Goal: Task Accomplishment & Management: Manage account settings

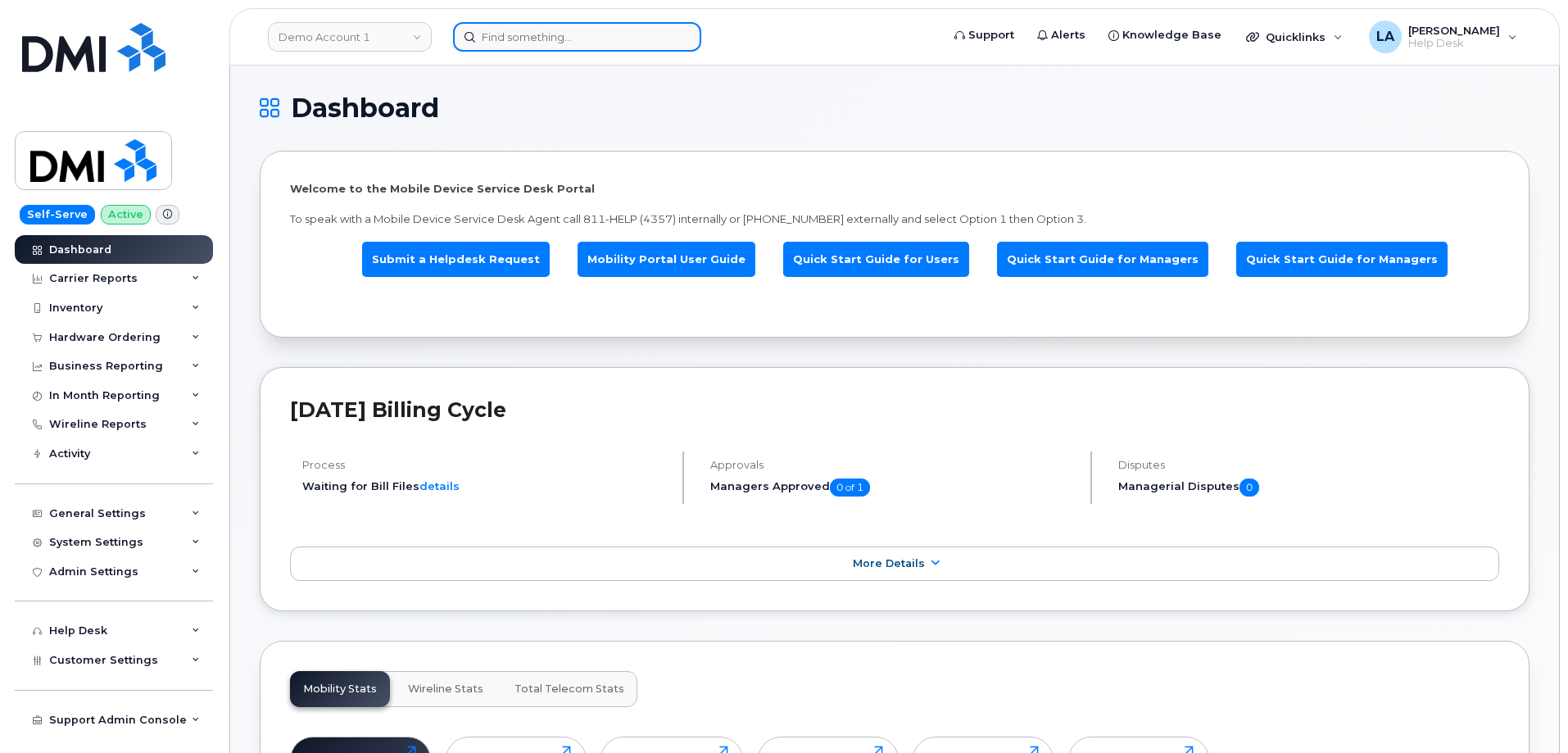
click at [543, 25] on input at bounding box center [577, 37] width 248 height 30
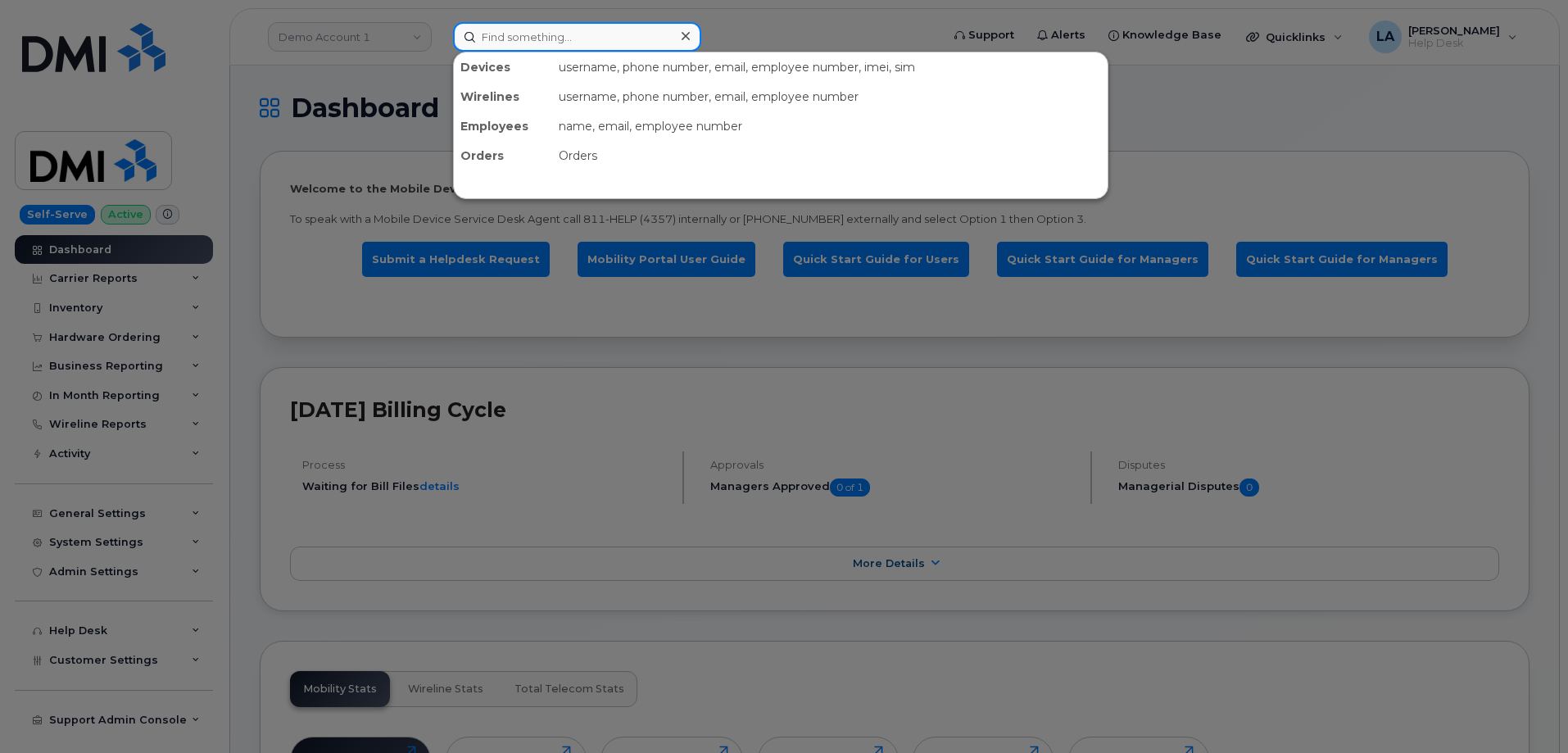
paste input "304-490-6407"
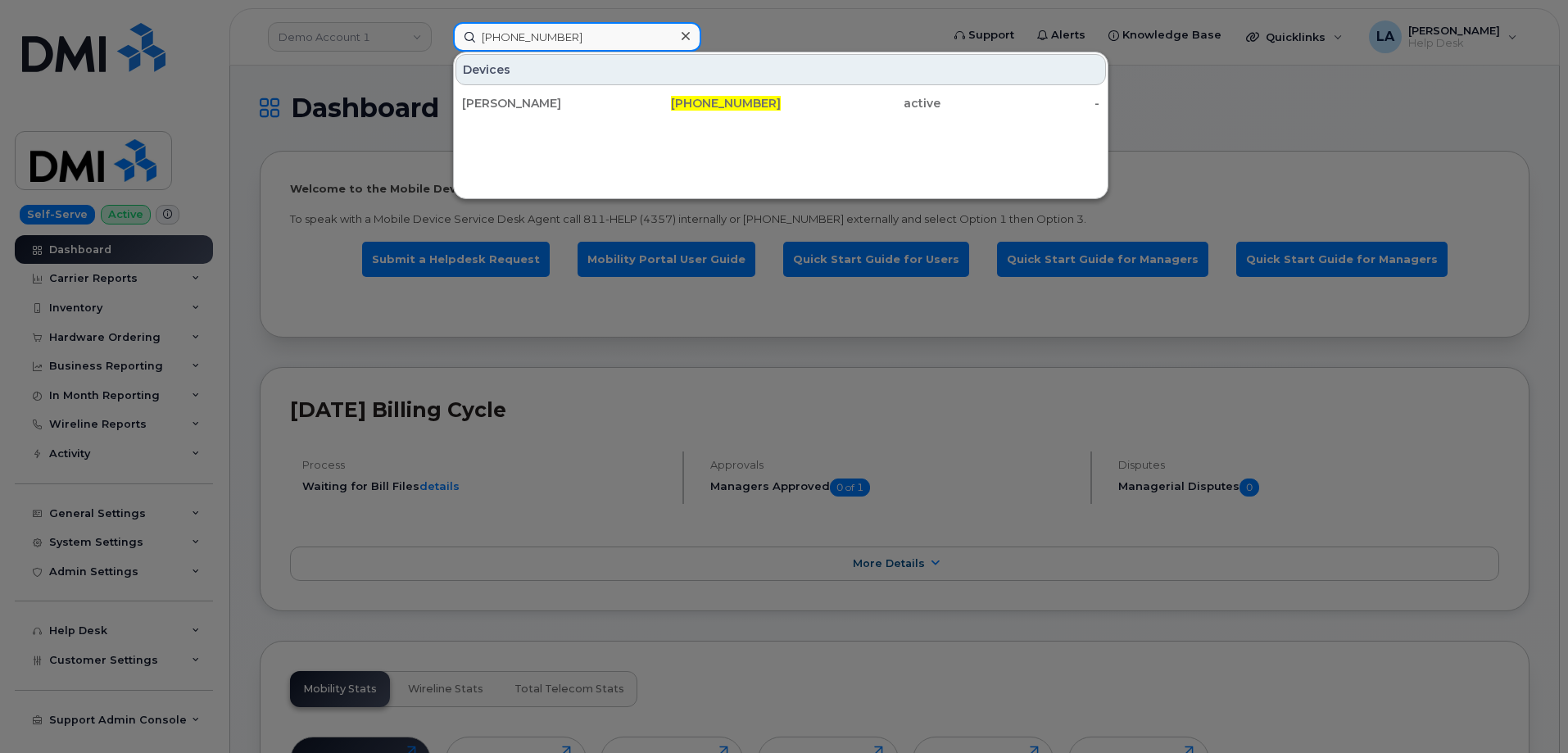
type input "304-490-6407"
click at [490, 107] on div "LORIN REXRODE" at bounding box center [542, 104] width 160 height 16
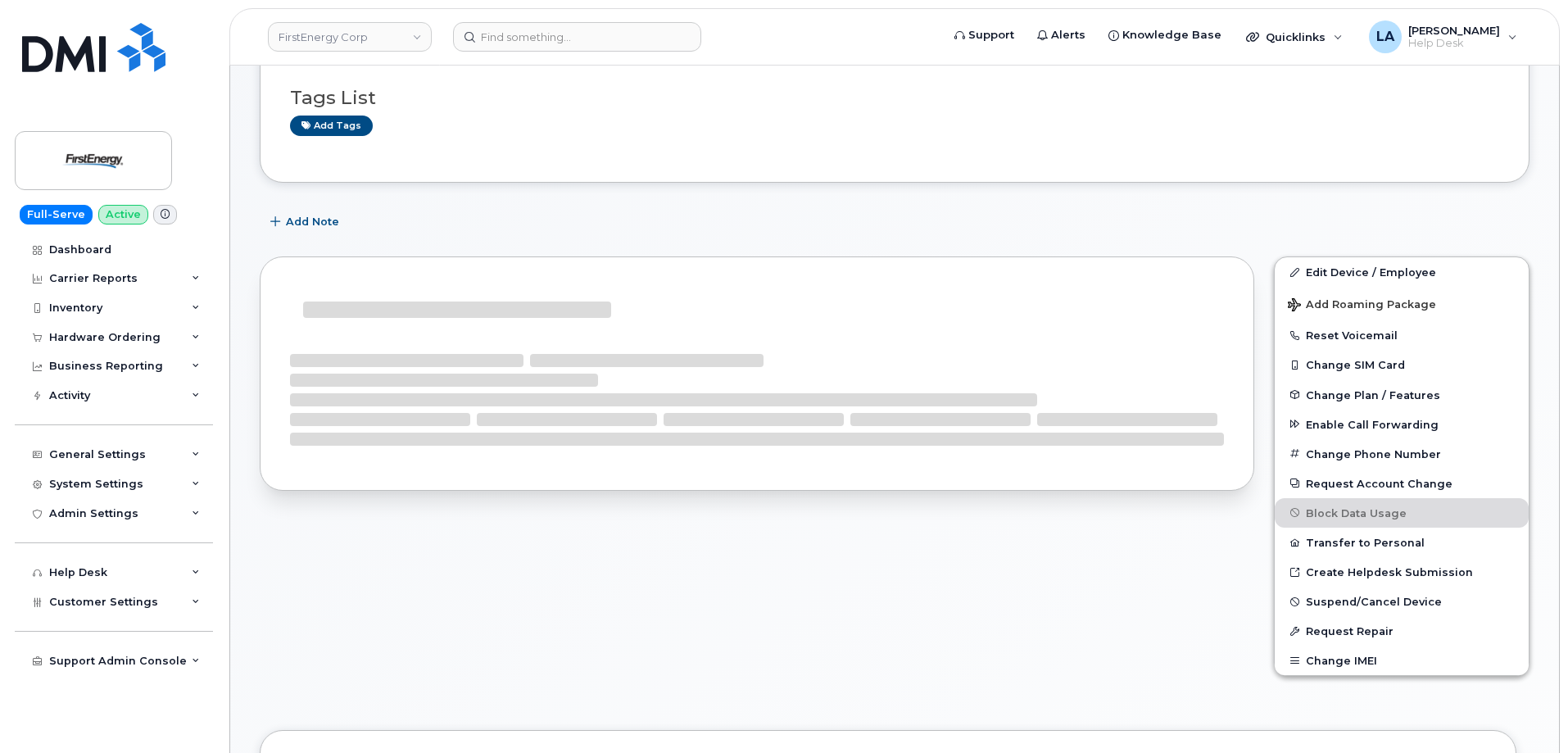
scroll to position [157, 0]
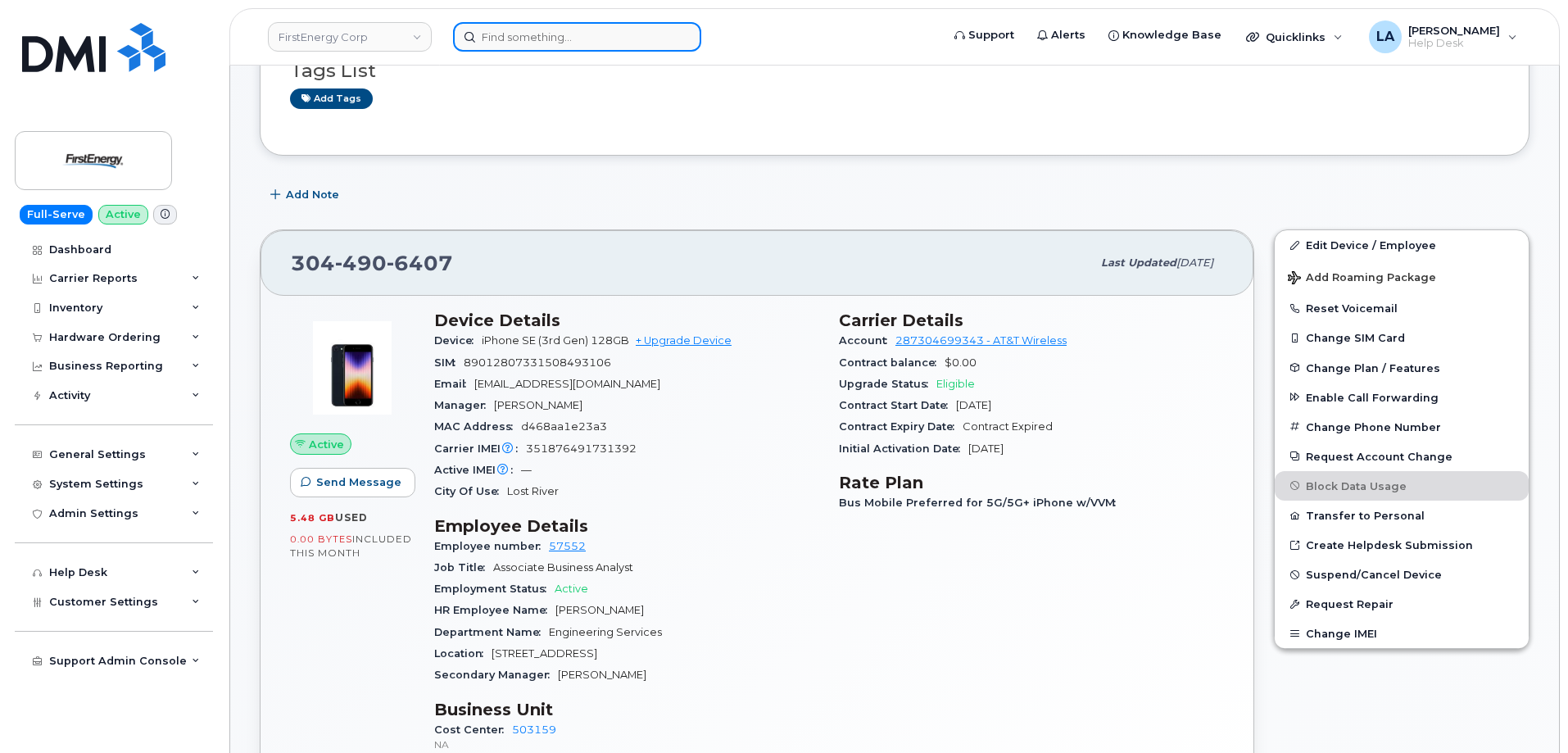
click at [533, 36] on input at bounding box center [577, 37] width 248 height 30
paste input "402-206-1546"
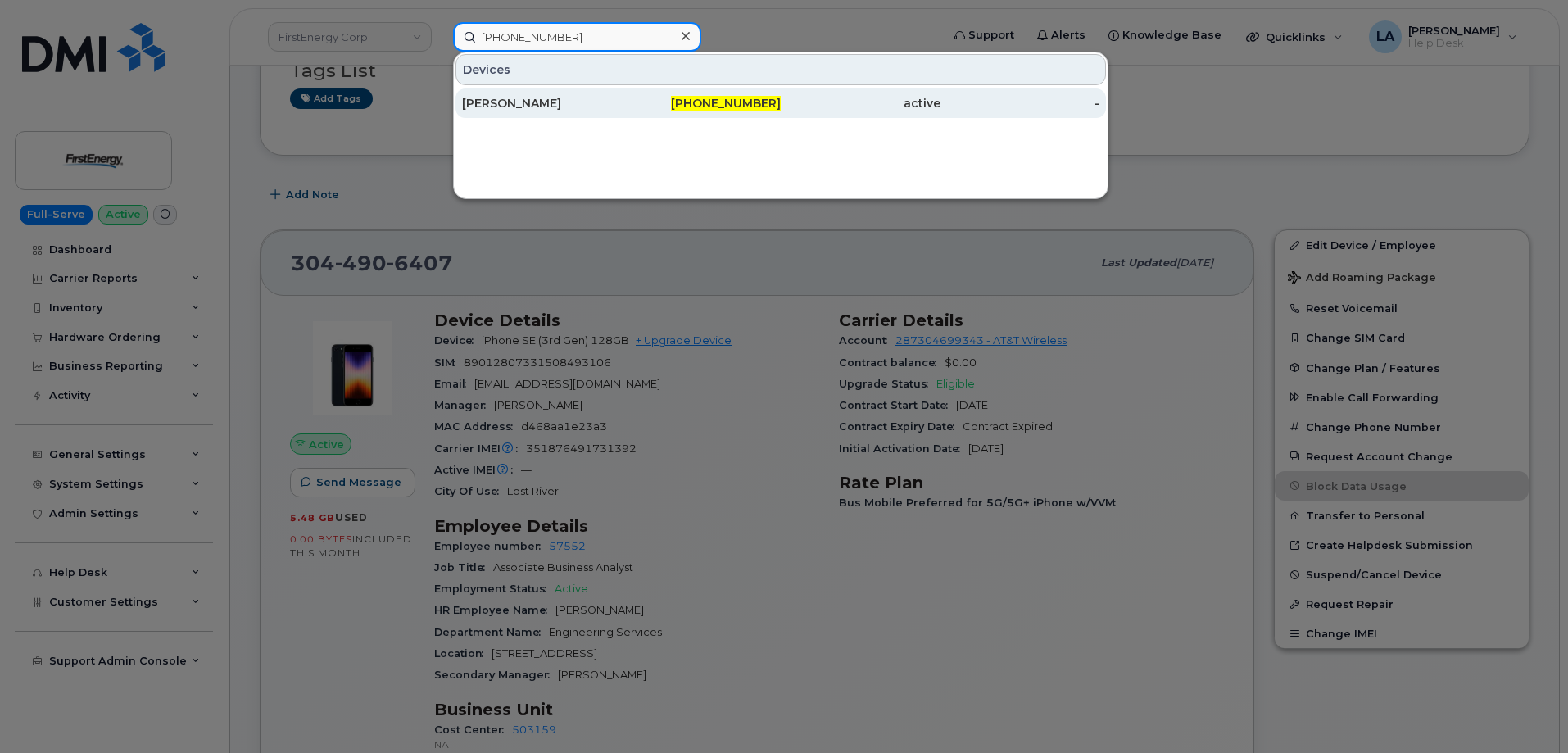
type input "402-206-1546"
click at [558, 104] on div "[PERSON_NAME]" at bounding box center [542, 104] width 160 height 16
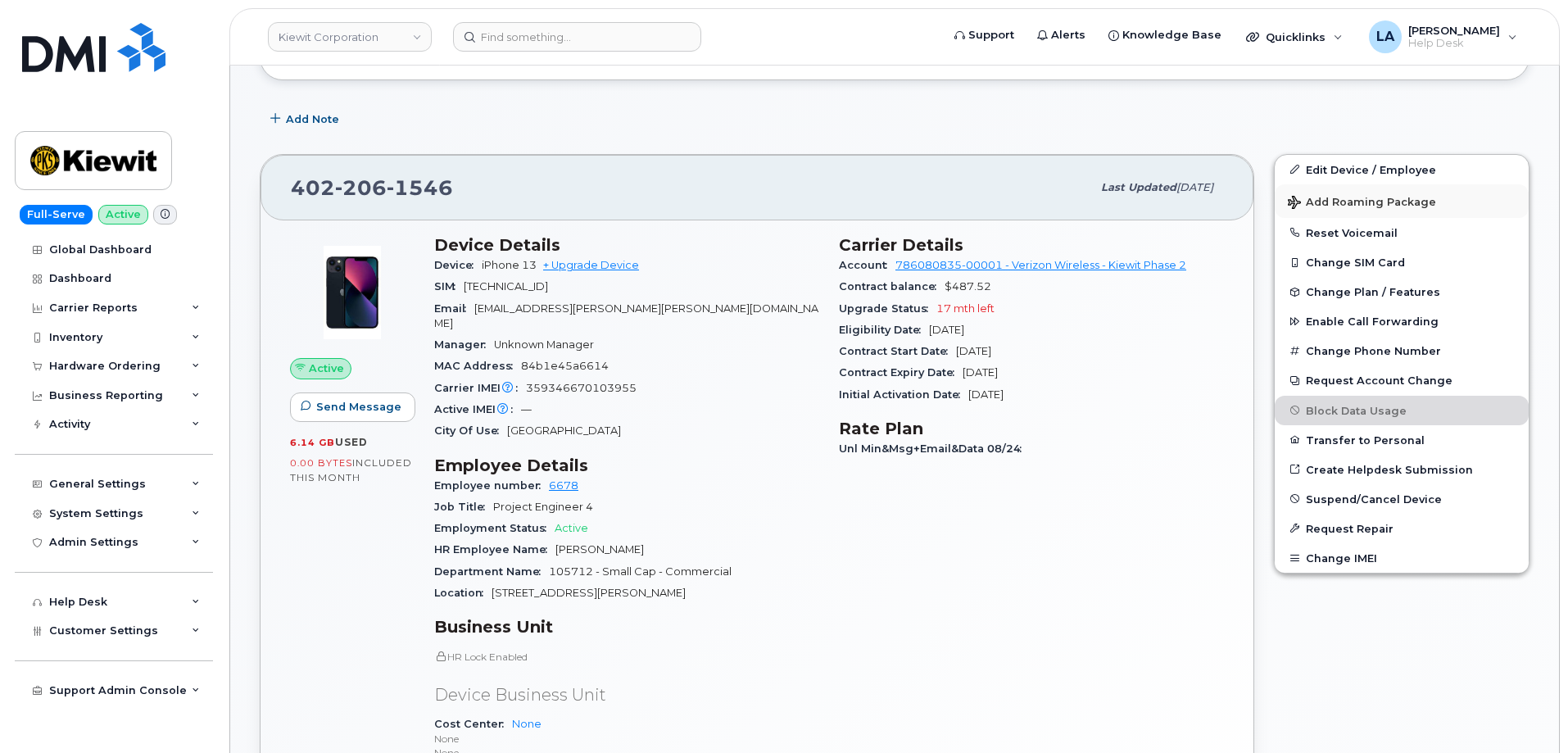
scroll to position [233, 0]
click at [1317, 163] on link "Edit Device / Employee" at bounding box center [1402, 169] width 254 height 30
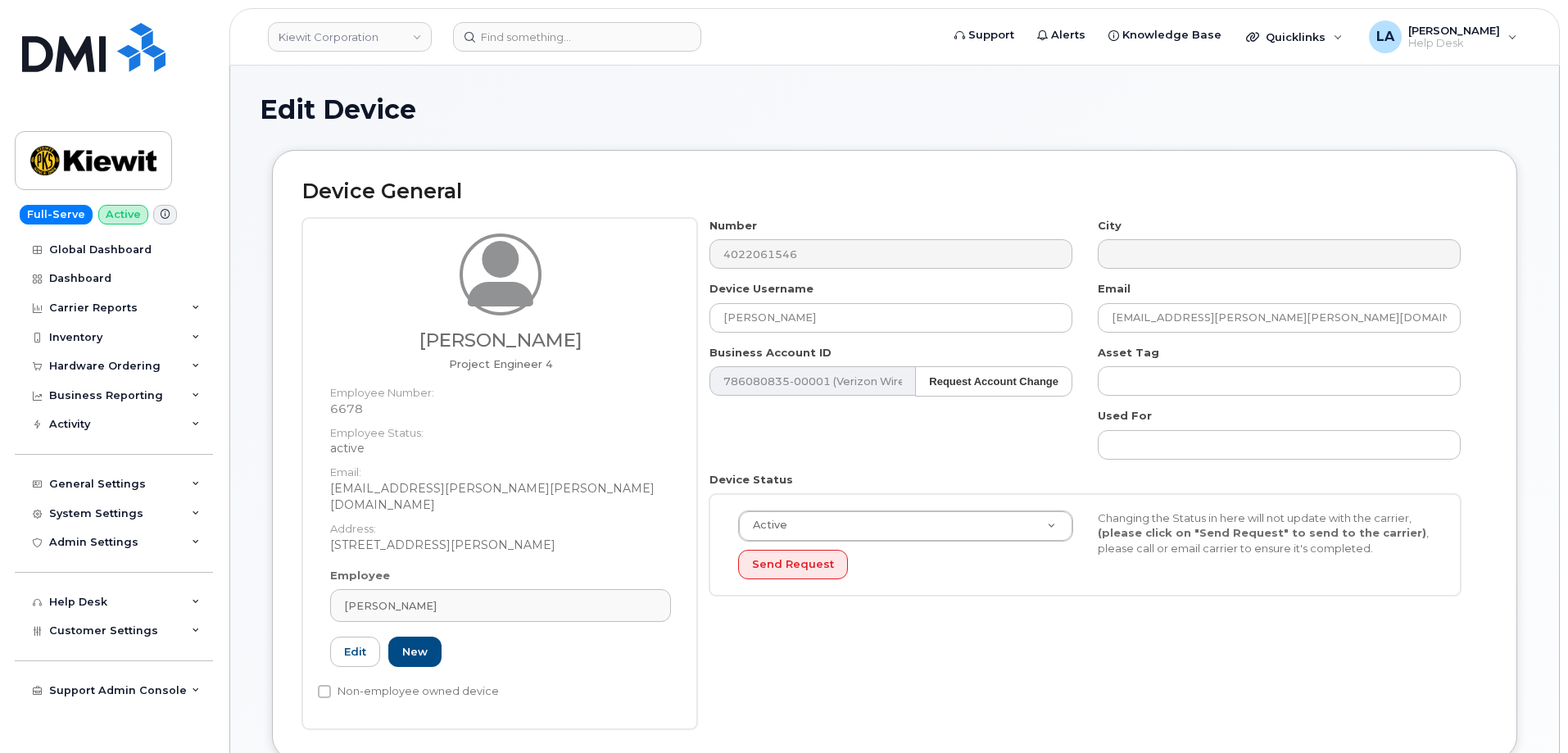
drag, startPoint x: 1566, startPoint y: 201, endPoint x: 1569, endPoint y: 237, distance: 36.1
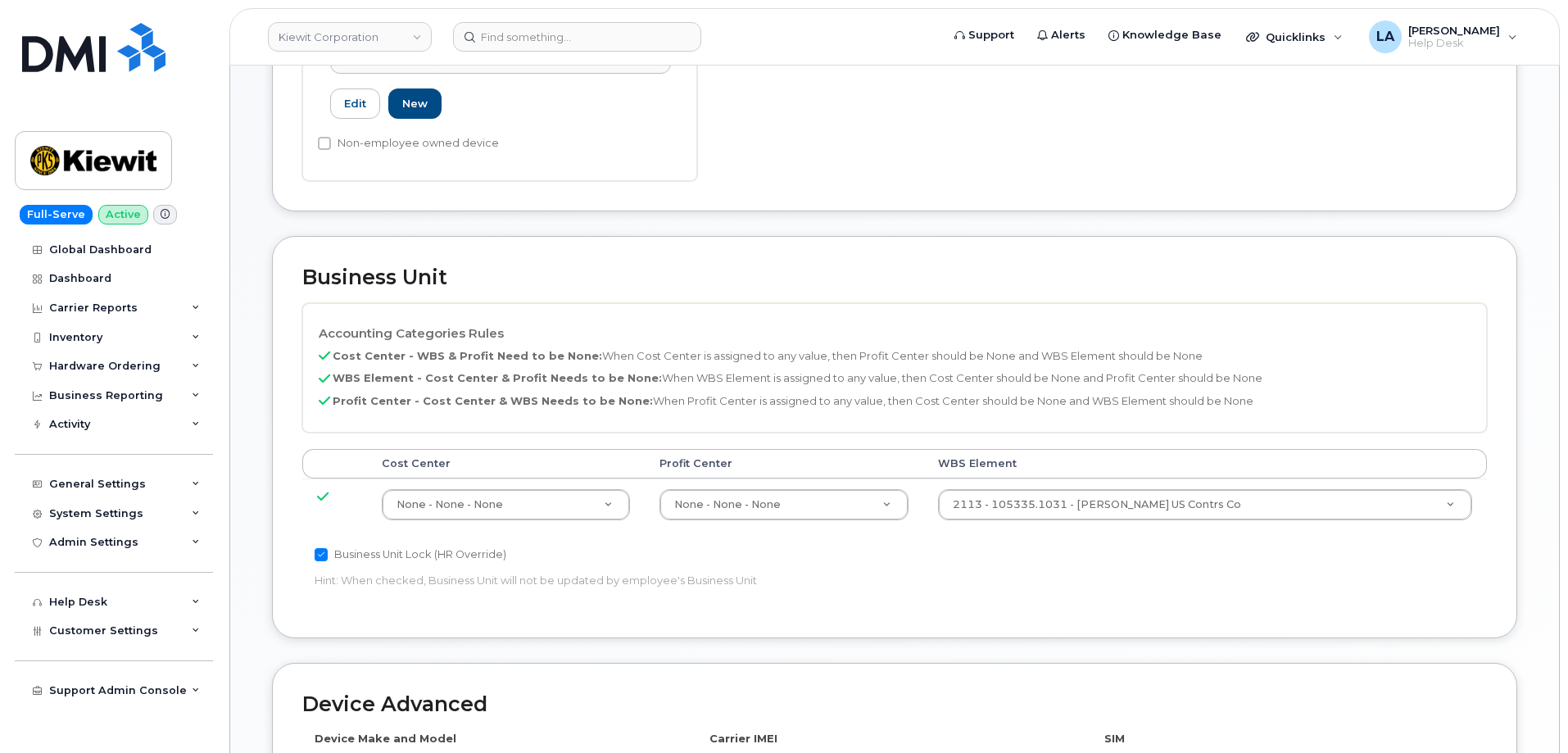
scroll to position [626, 0]
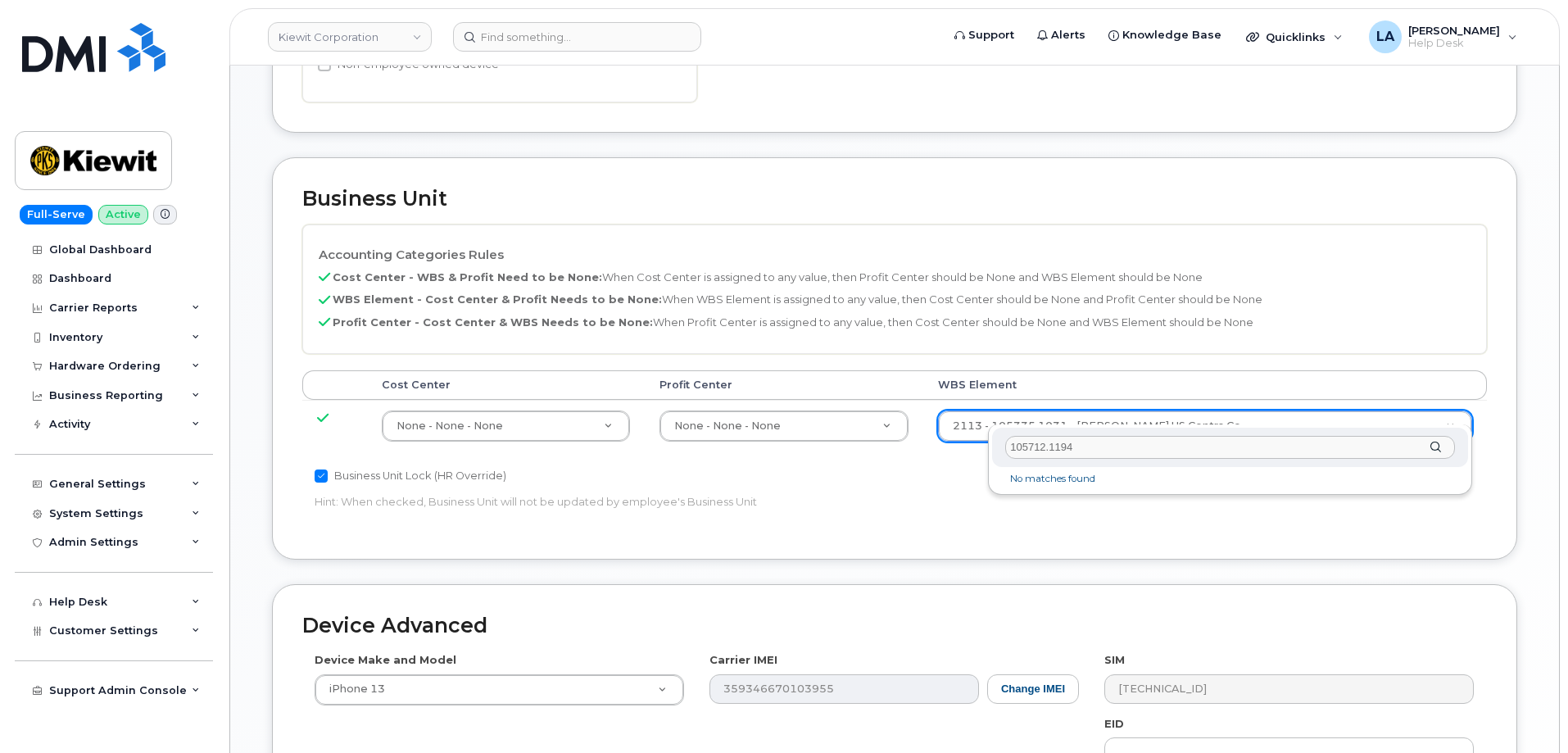
drag, startPoint x: 1080, startPoint y: 441, endPoint x: 987, endPoint y: 439, distance: 93.0
click at [987, 439] on body "Kiewit Corporation Support Alerts Knowledge Base Quicklinks Suspend / Cancel De…" at bounding box center [784, 224] width 1568 height 1700
paste input "text"
type input "105712.1194"
type input "36019353"
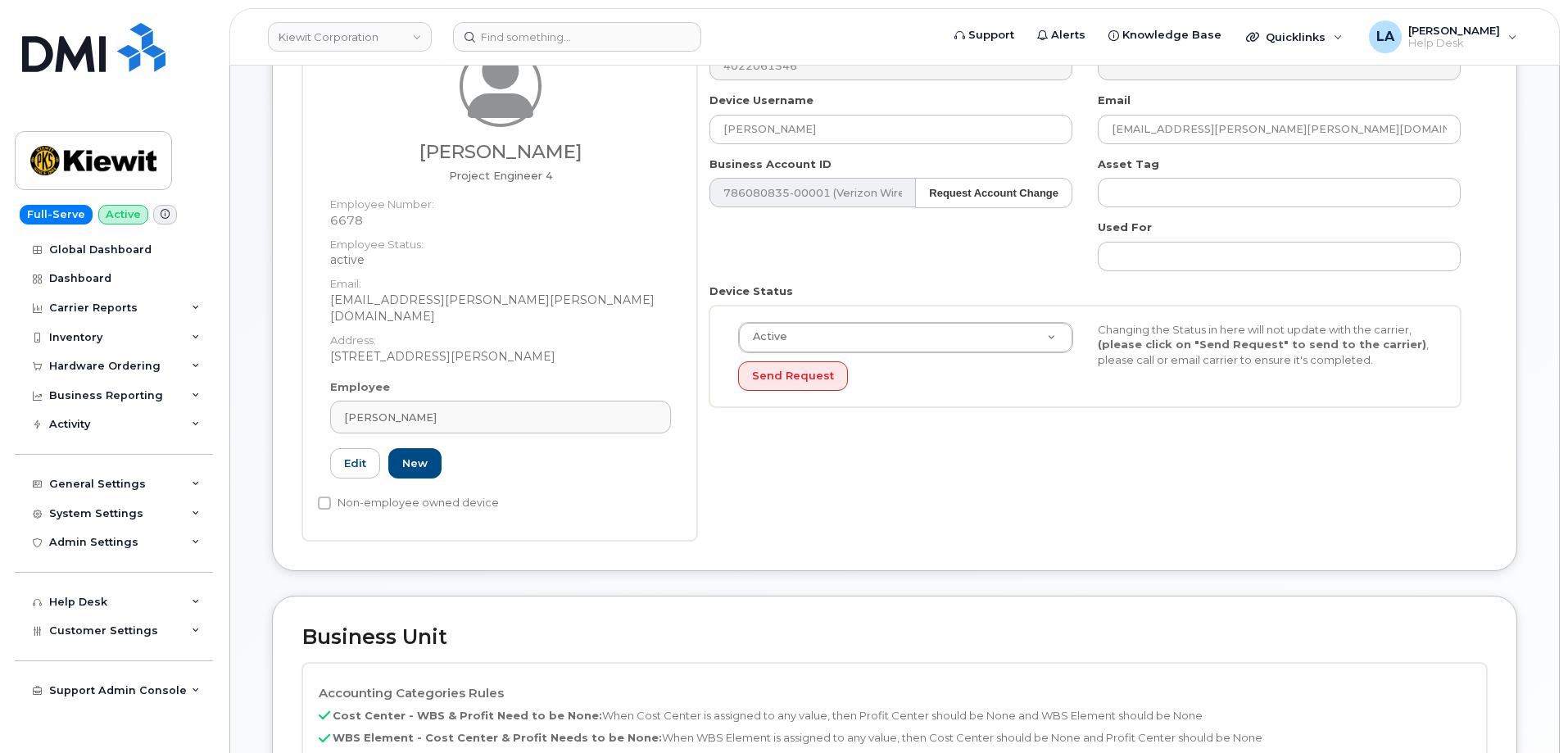
scroll to position [154, 0]
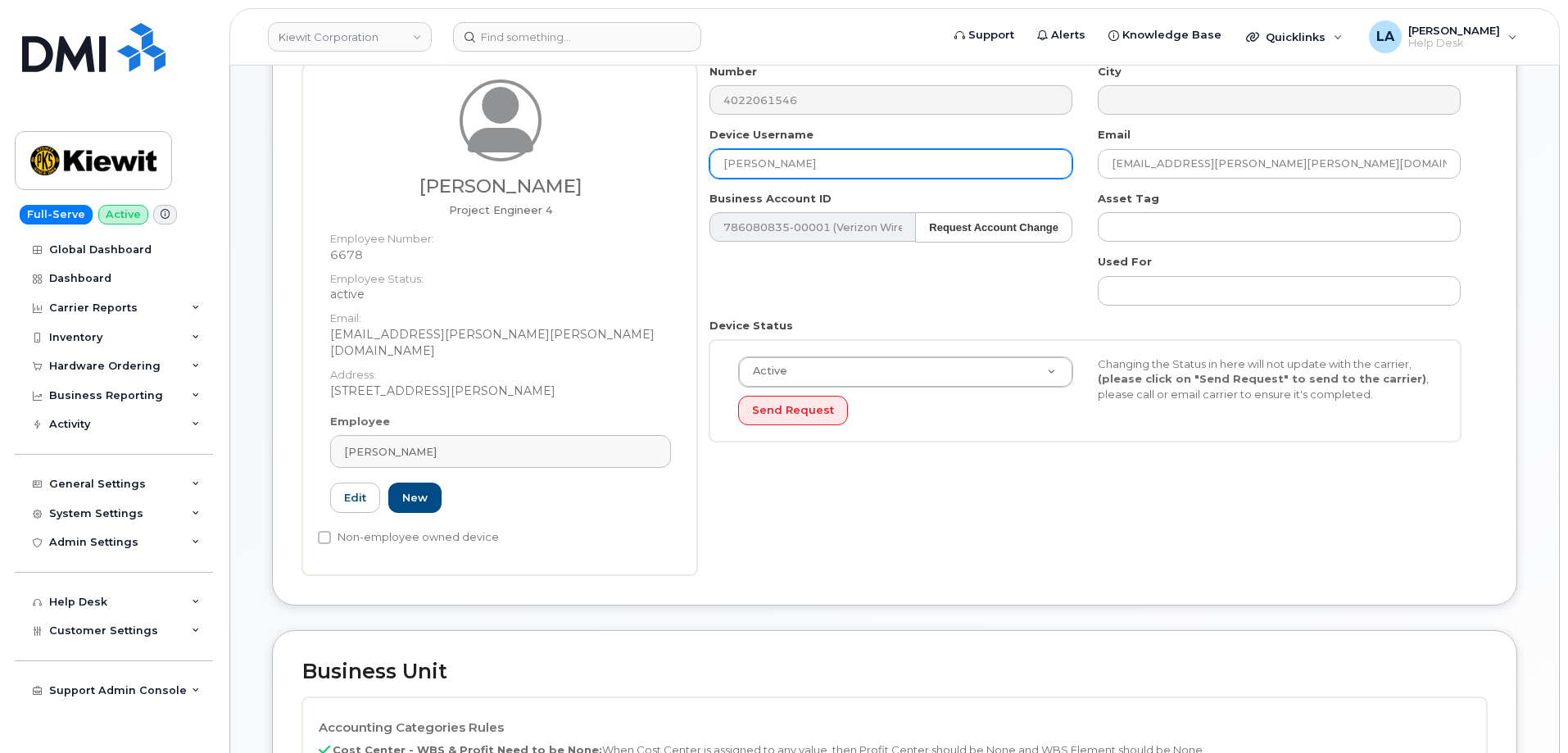
drag, startPoint x: 835, startPoint y: 171, endPoint x: 647, endPoint y: 169, distance: 188.0
click at [645, 169] on div "Richard Newman Project Engineer 4 Employee Number: 6678 Employee Status: active…" at bounding box center [895, 320] width 1185 height 511
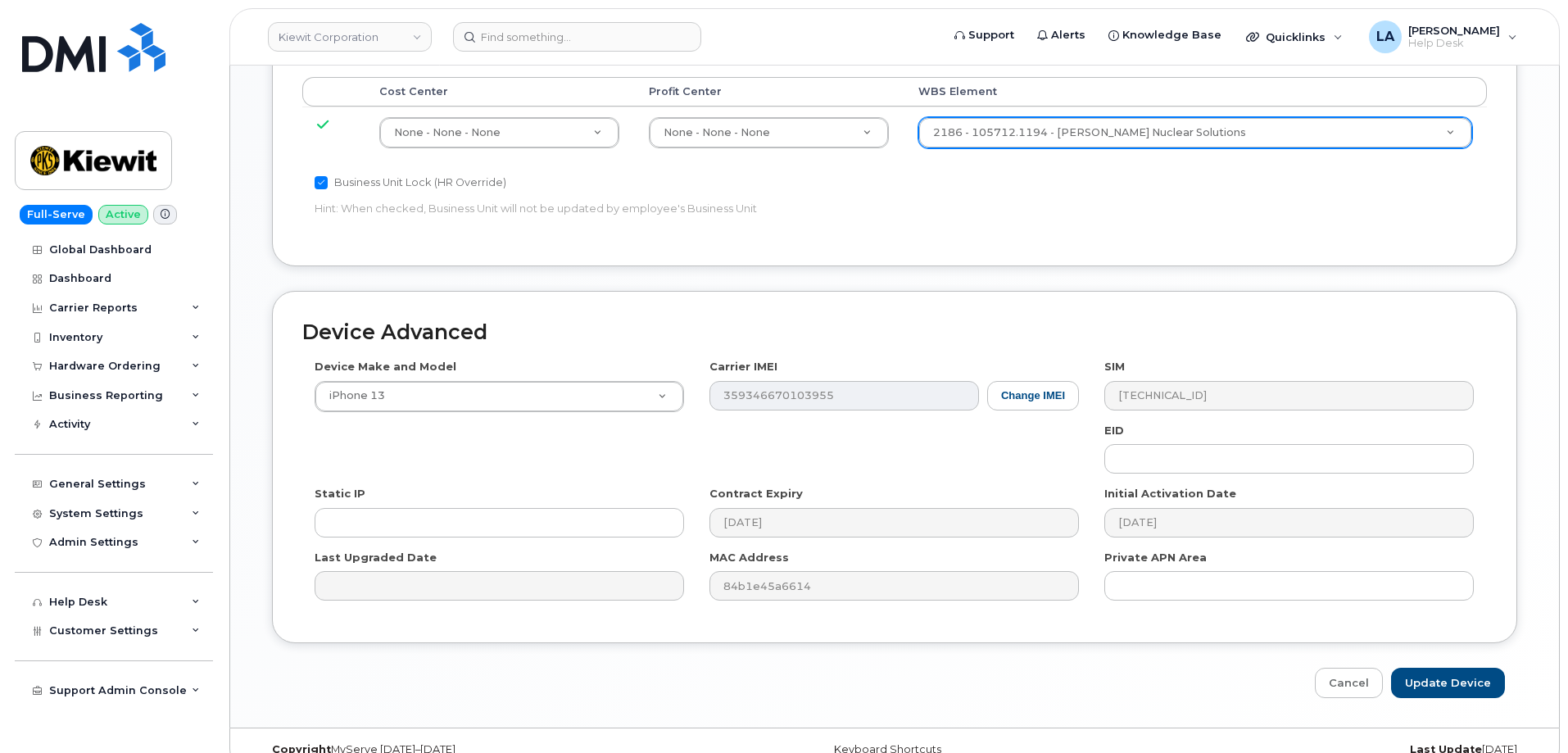
scroll to position [931, 0]
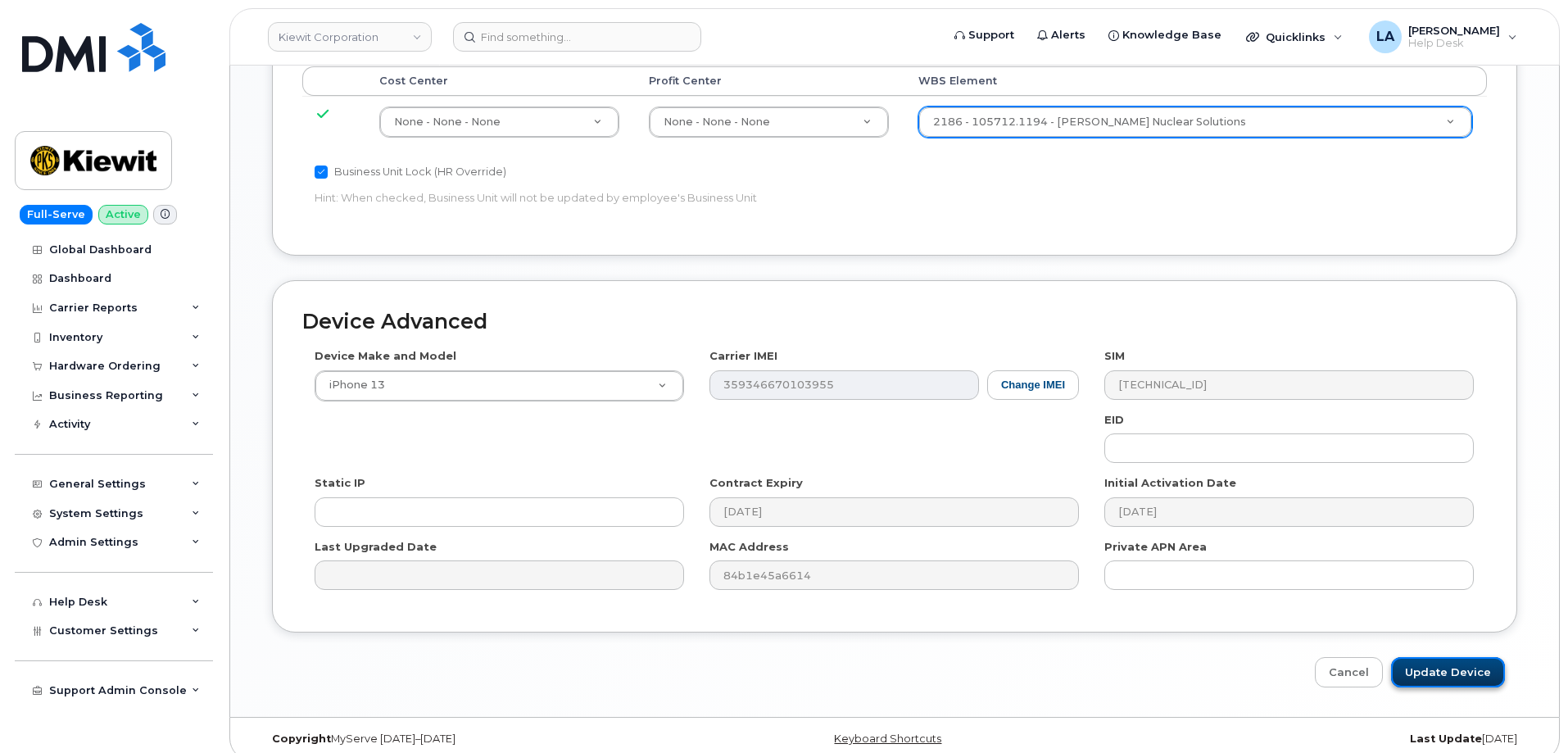
click at [1442, 657] on input "Update Device" at bounding box center [1448, 672] width 114 height 30
type input "Saving..."
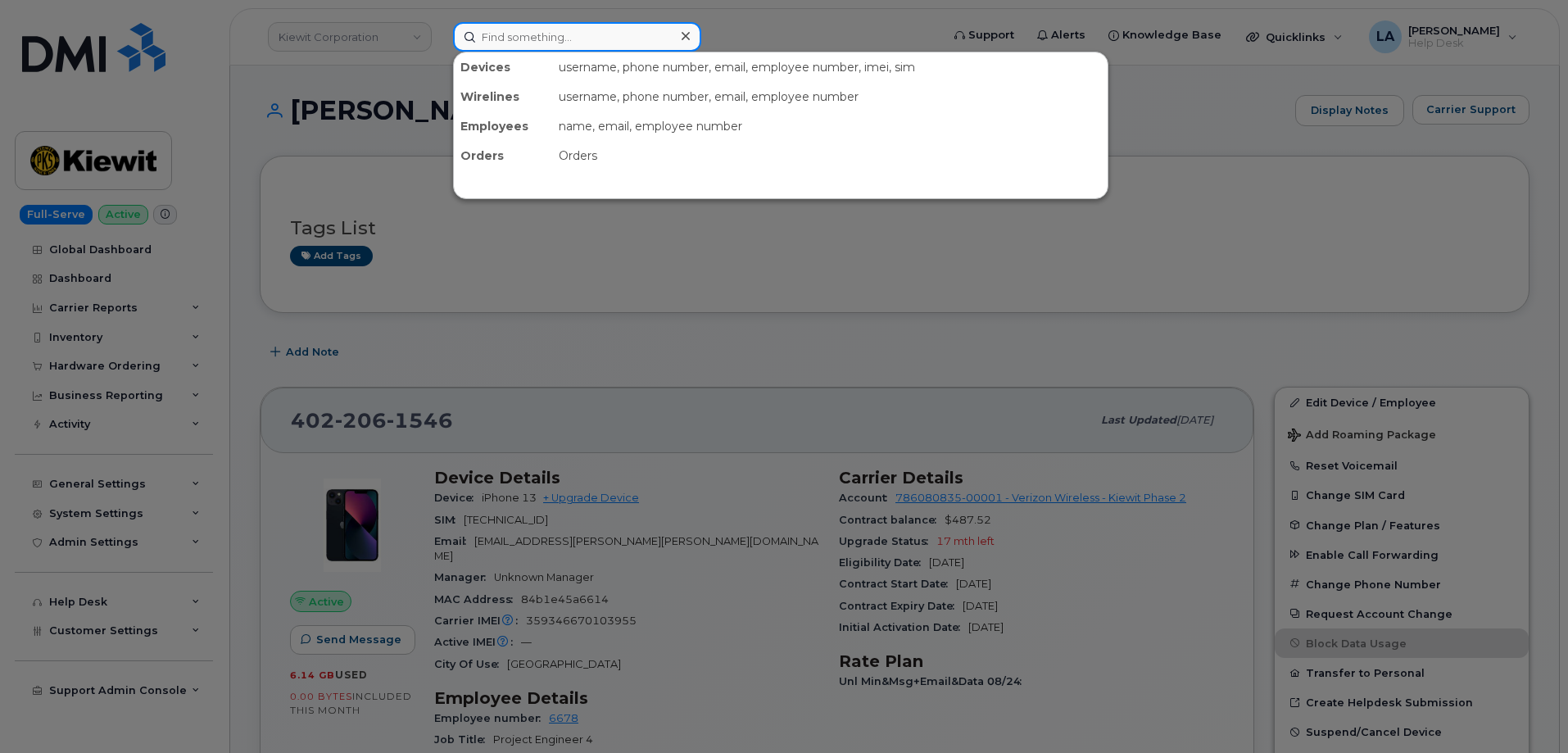
click at [566, 35] on input at bounding box center [577, 37] width 248 height 30
paste input "[PHONE_NUMBER]"
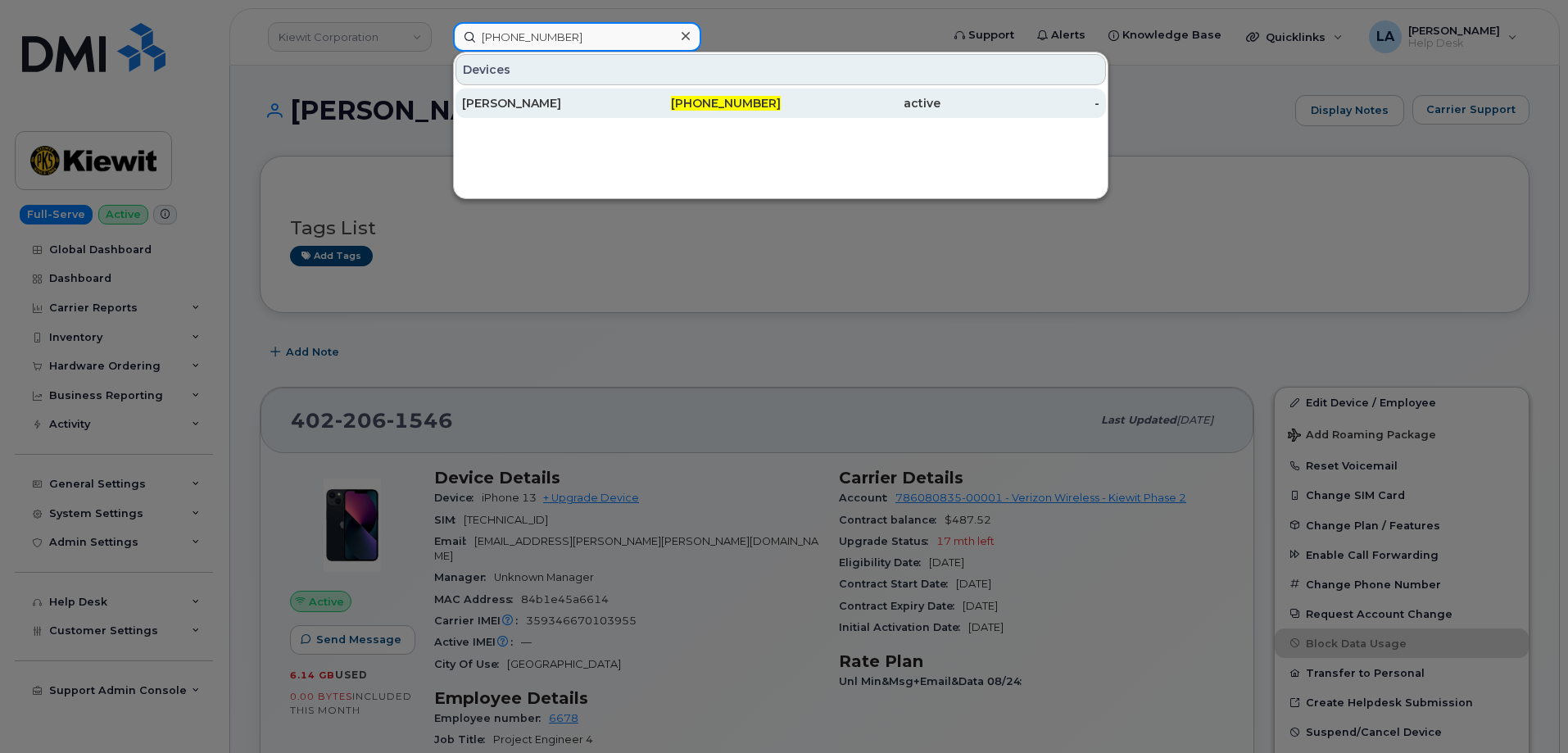
type input "[PHONE_NUMBER]"
click at [538, 103] on div "[PERSON_NAME]" at bounding box center [542, 104] width 160 height 16
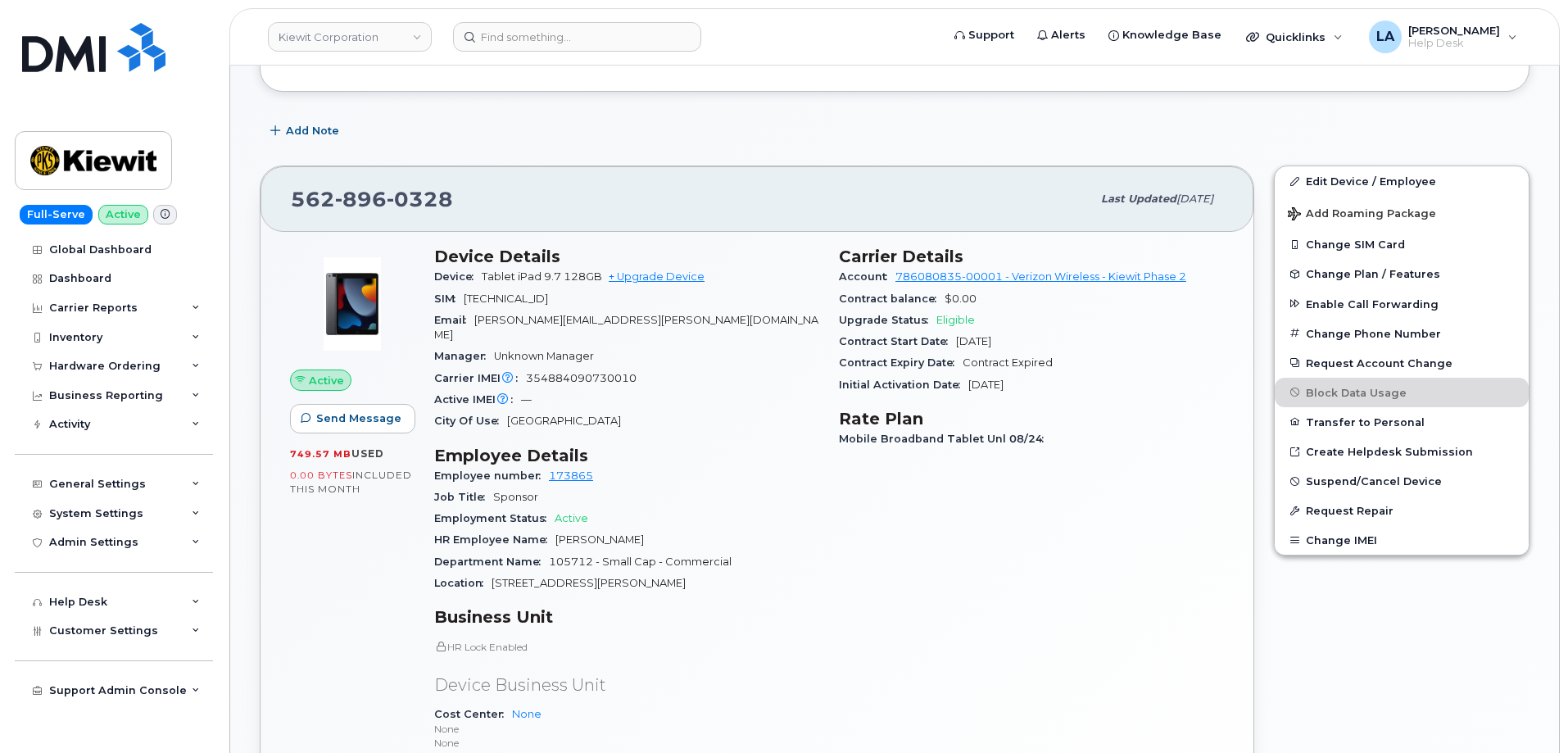
scroll to position [417, 0]
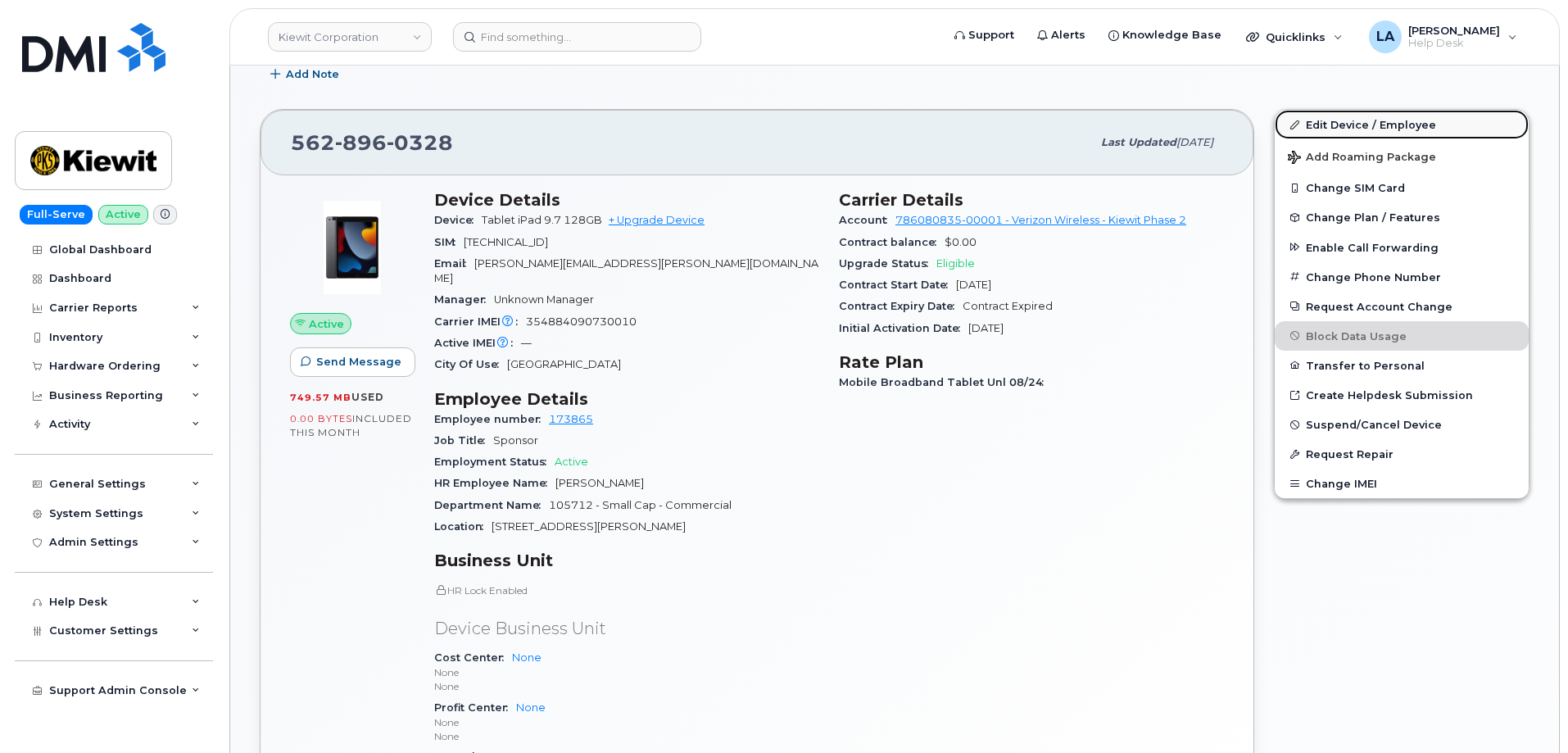
click at [1354, 119] on link "Edit Device / Employee" at bounding box center [1402, 125] width 254 height 30
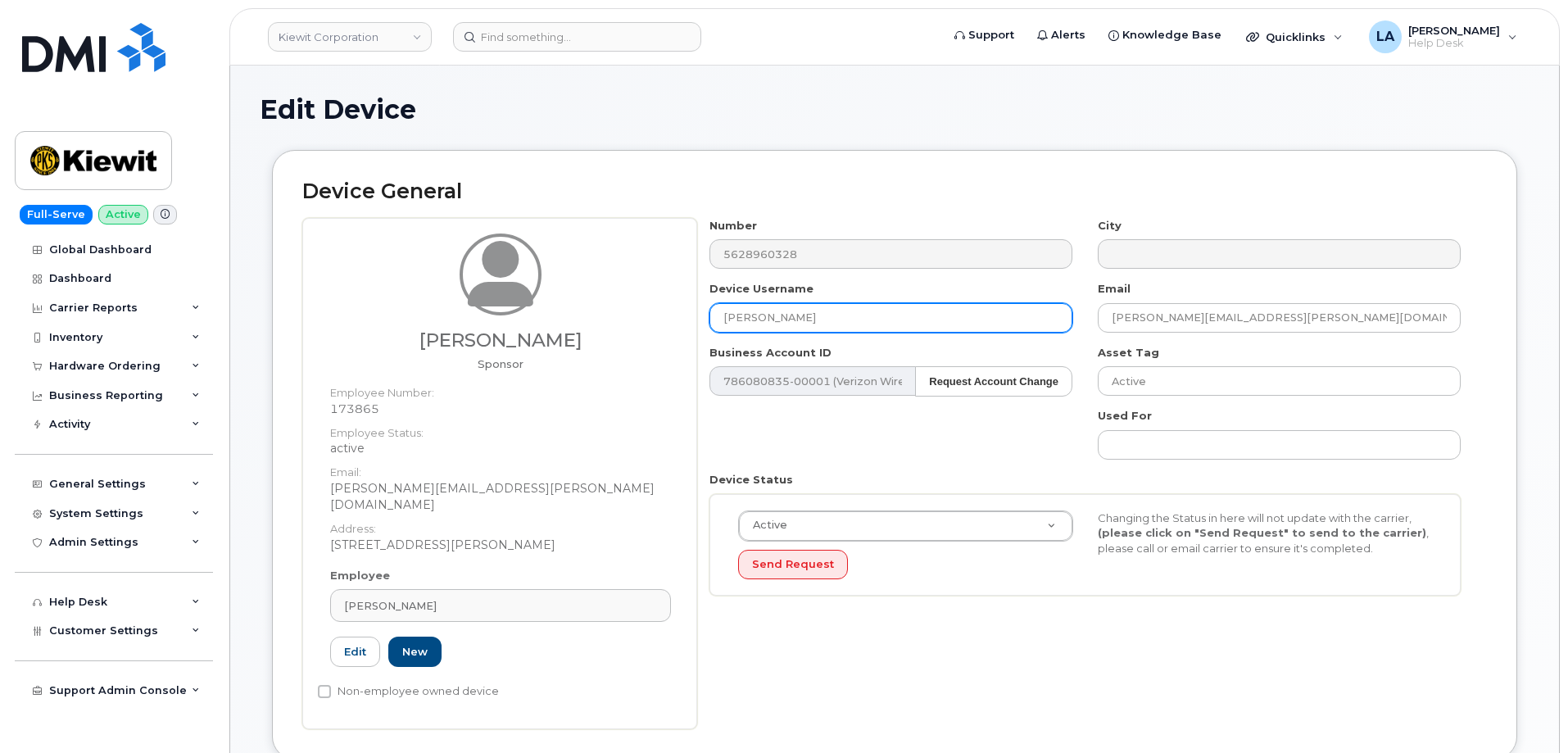
drag, startPoint x: 882, startPoint y: 325, endPoint x: 680, endPoint y: 319, distance: 202.1
click at [682, 324] on div "[PERSON_NAME] Sponsor Employee Number: 173865 Employee Status: active Email: [P…" at bounding box center [895, 474] width 1185 height 511
click at [1547, 65] on header "Kiewit Corporation Support Alerts Knowledge Base Quicklinks Suspend / Cancel De…" at bounding box center [895, 37] width 1330 height 58
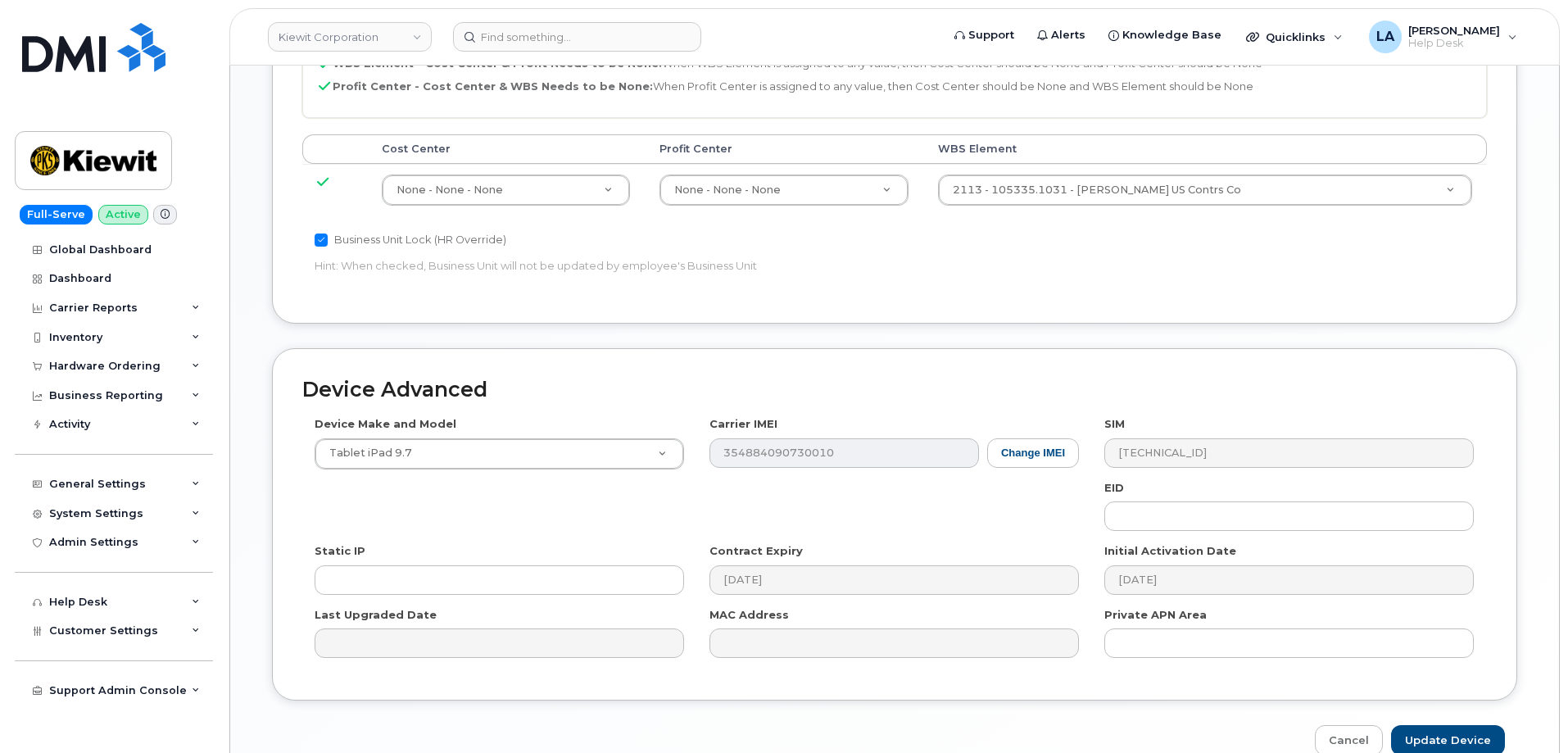
scroll to position [931, 0]
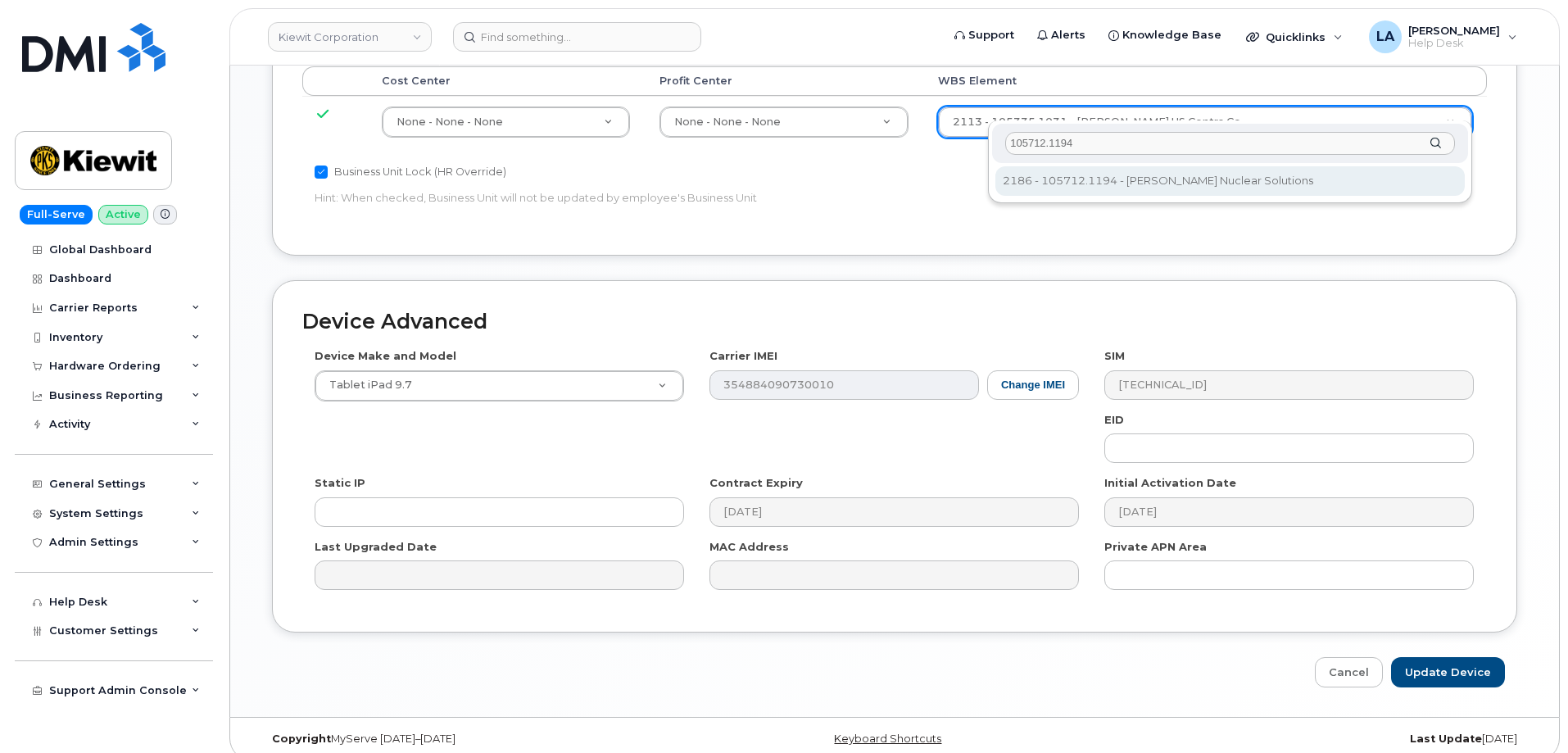
type input "105712.1194"
type input "36019353"
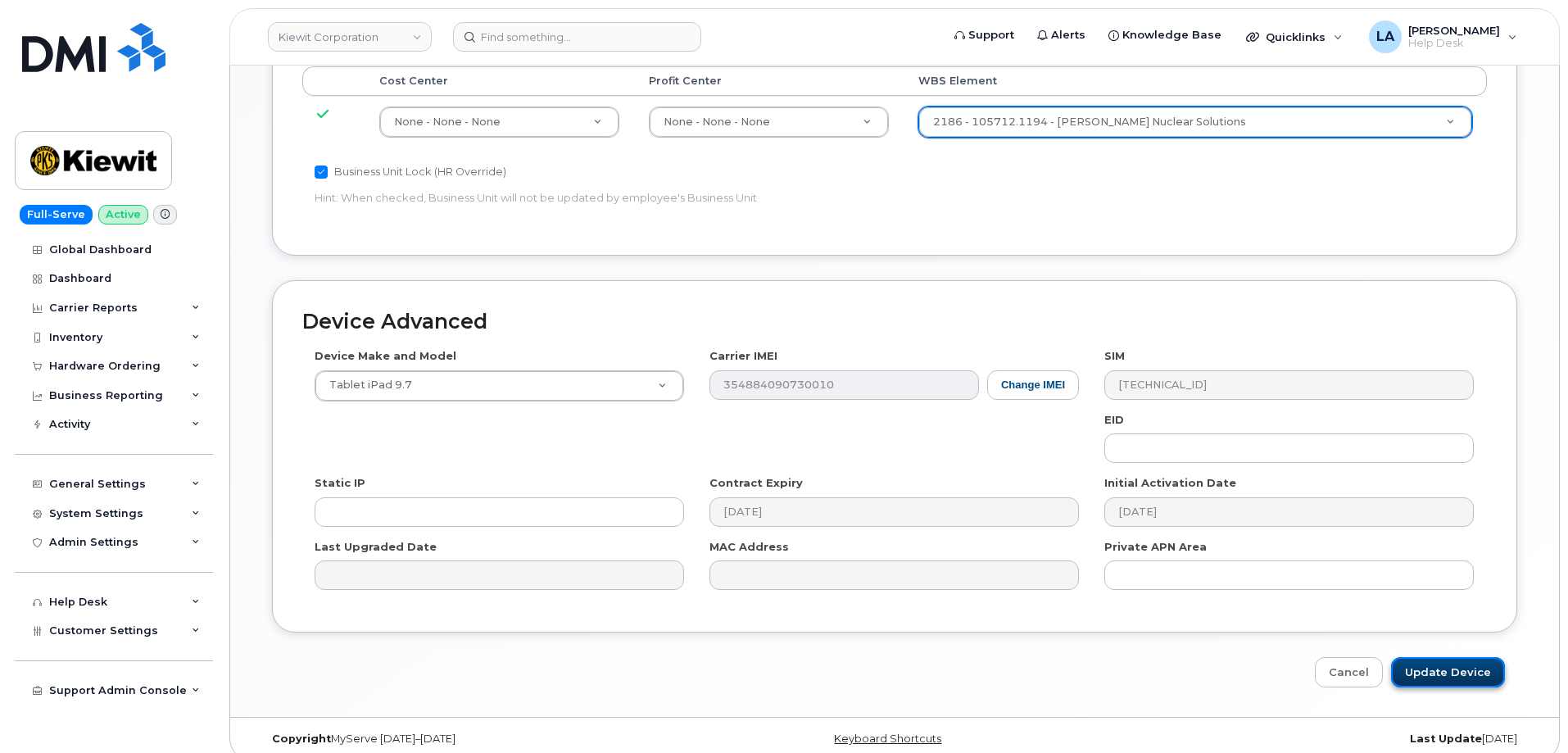
click at [1469, 657] on input "Update Device" at bounding box center [1448, 672] width 114 height 30
type input "Saving..."
